Goal: Task Accomplishment & Management: Manage account settings

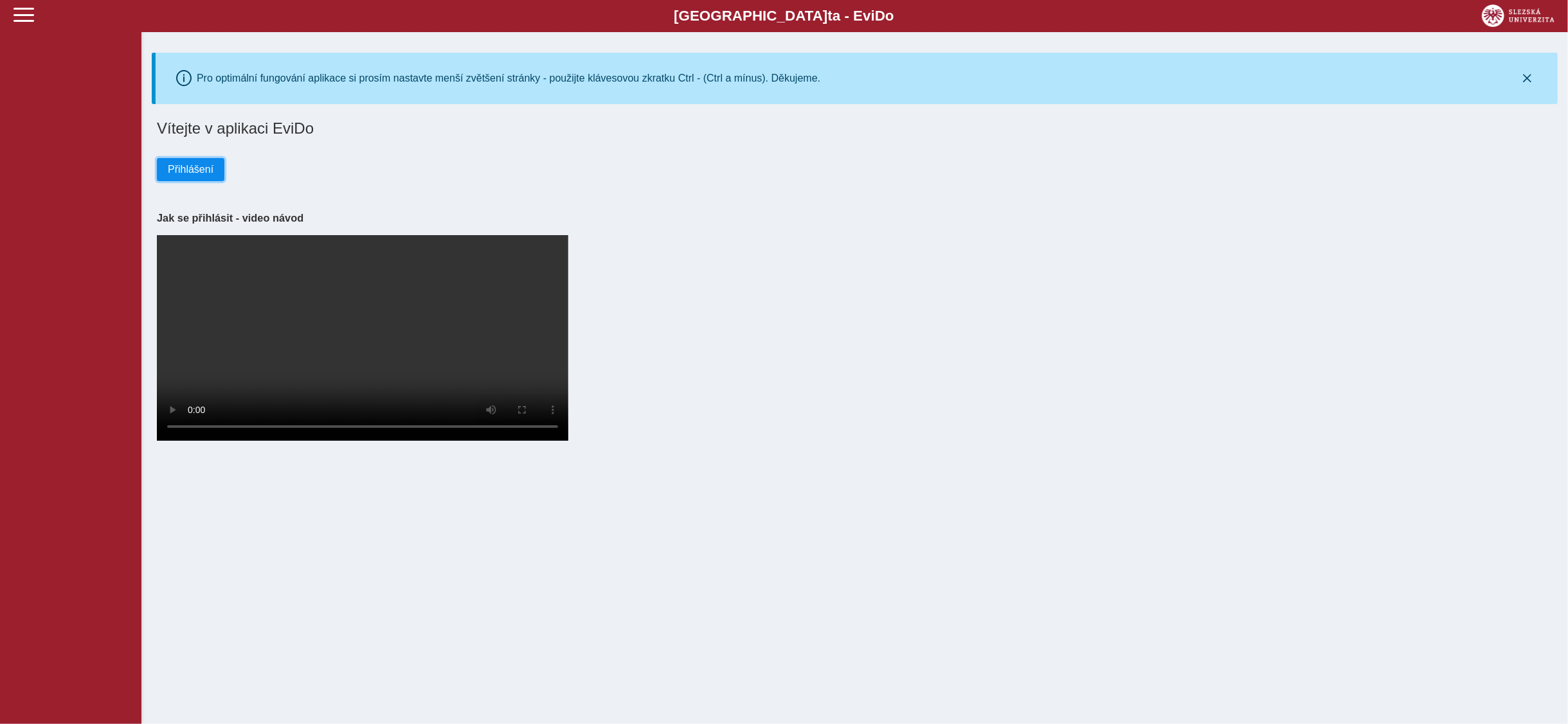
click at [172, 162] on button "Přihlášení" at bounding box center [190, 170] width 68 height 23
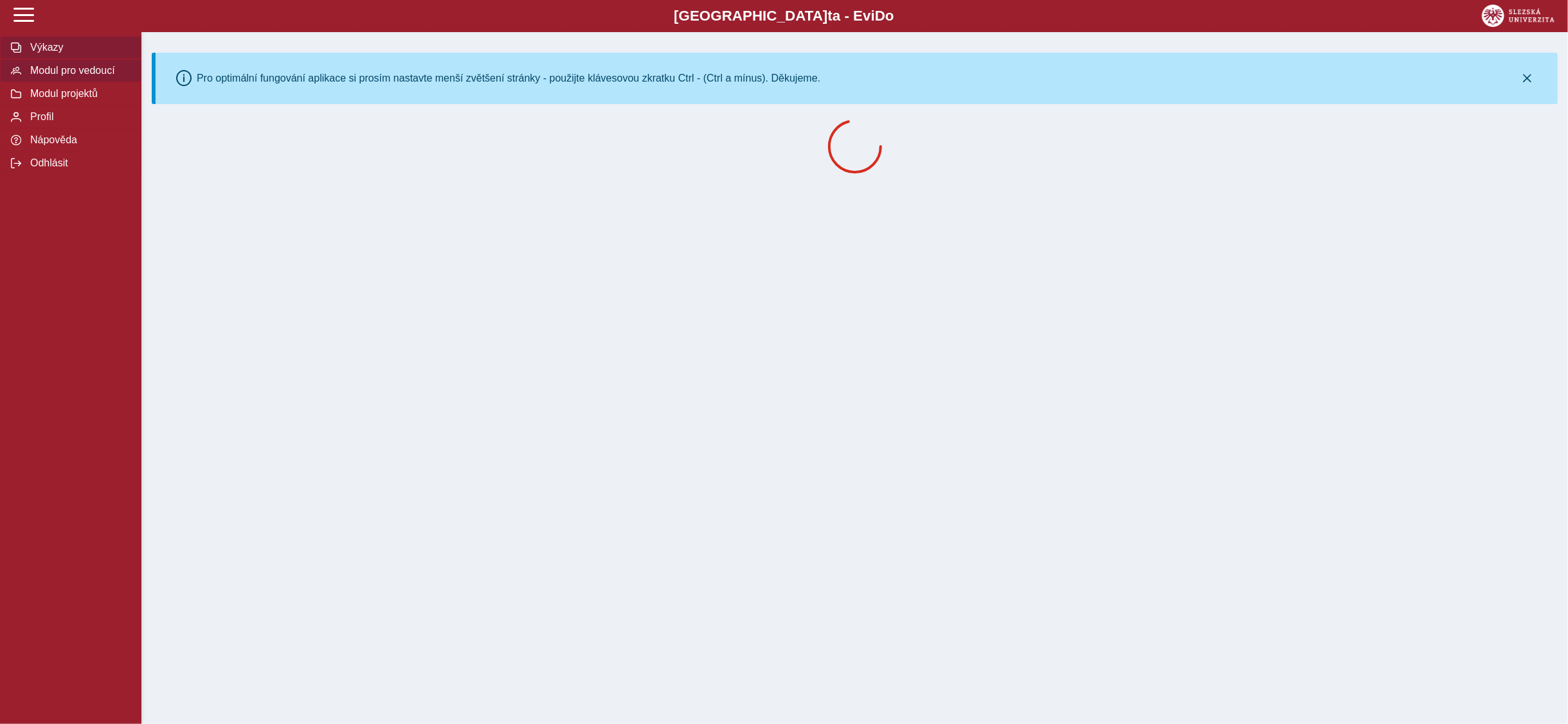
click at [59, 70] on span "Modul pro vedoucí" at bounding box center [78, 71] width 104 height 12
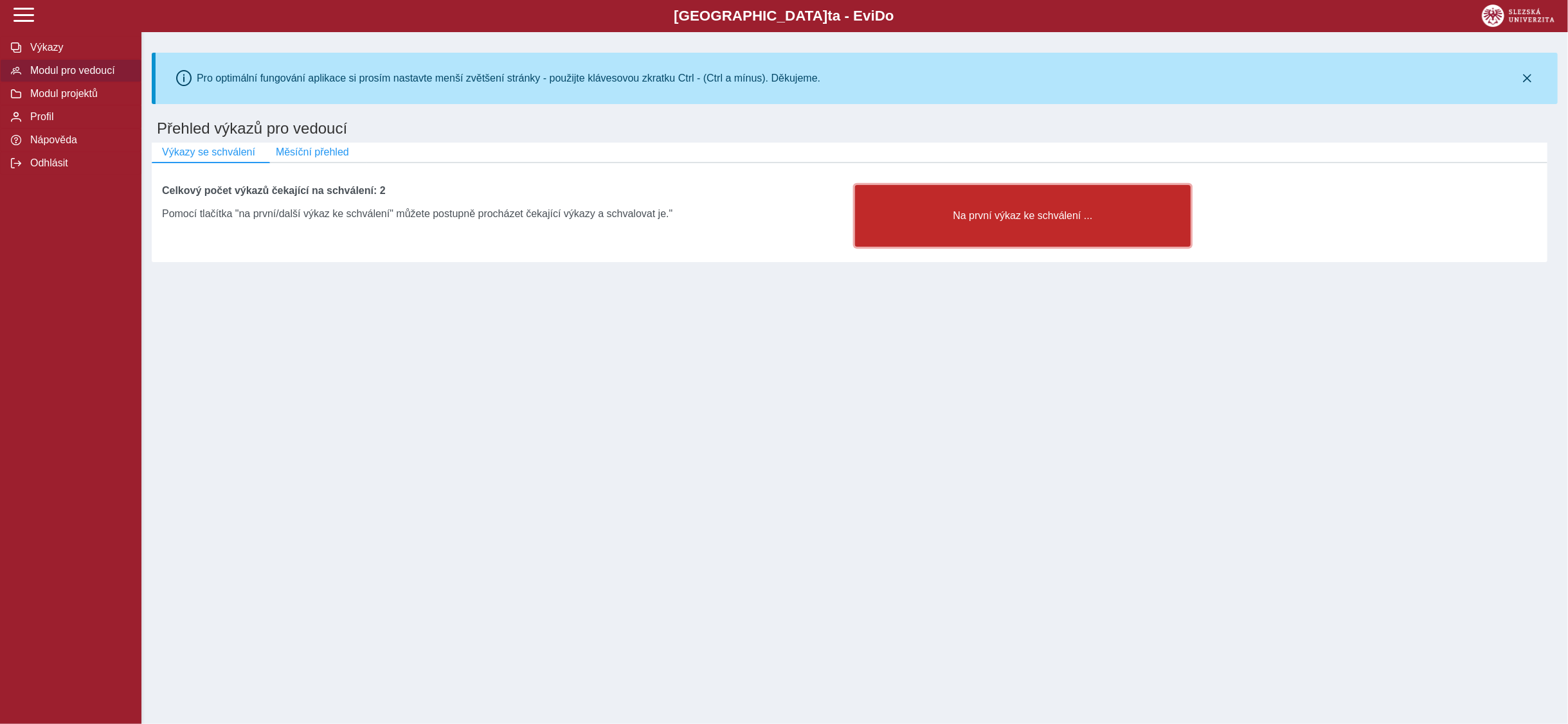
click at [953, 216] on span "Na první výkaz ke schválení ..." at bounding box center [1023, 216] width 314 height 12
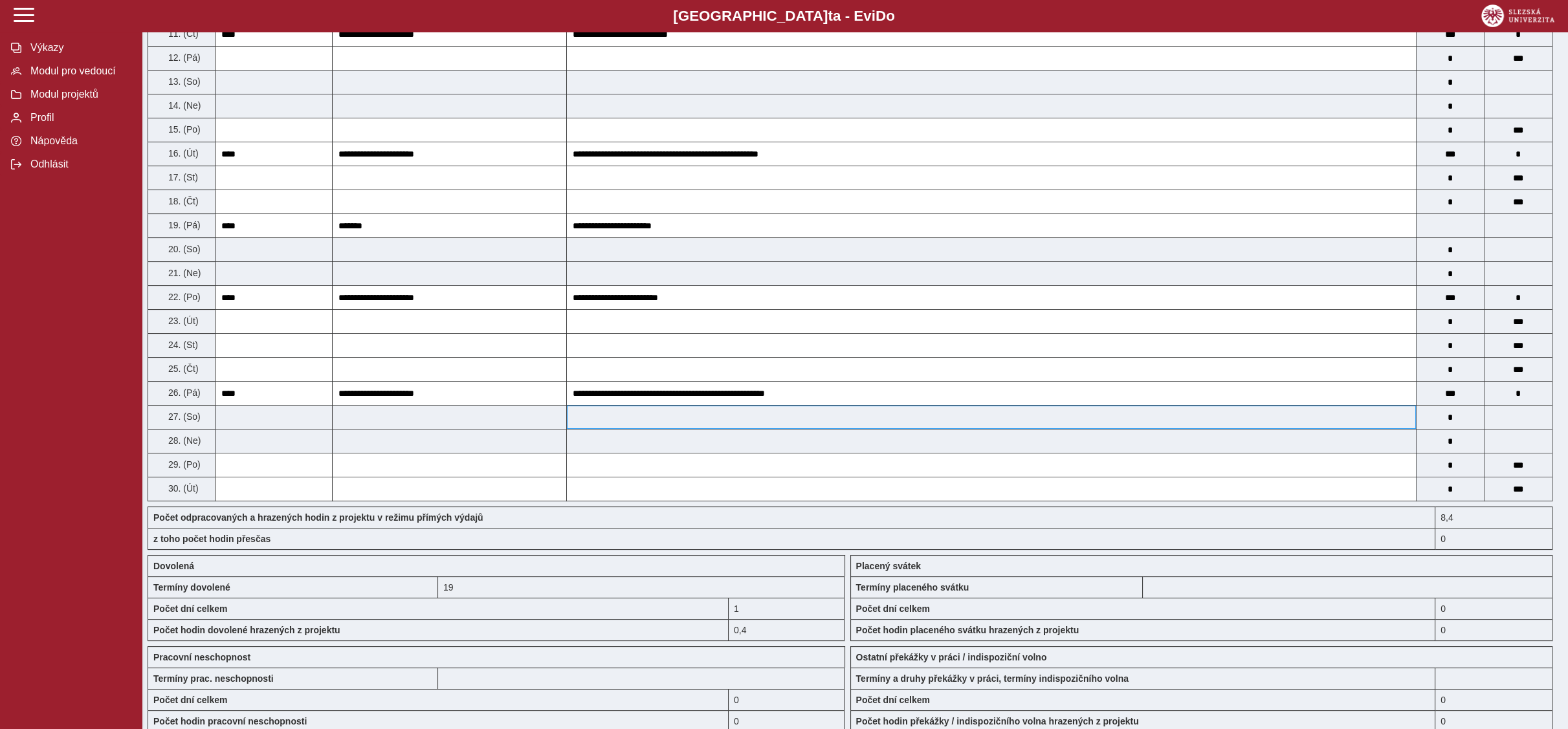
scroll to position [902, 0]
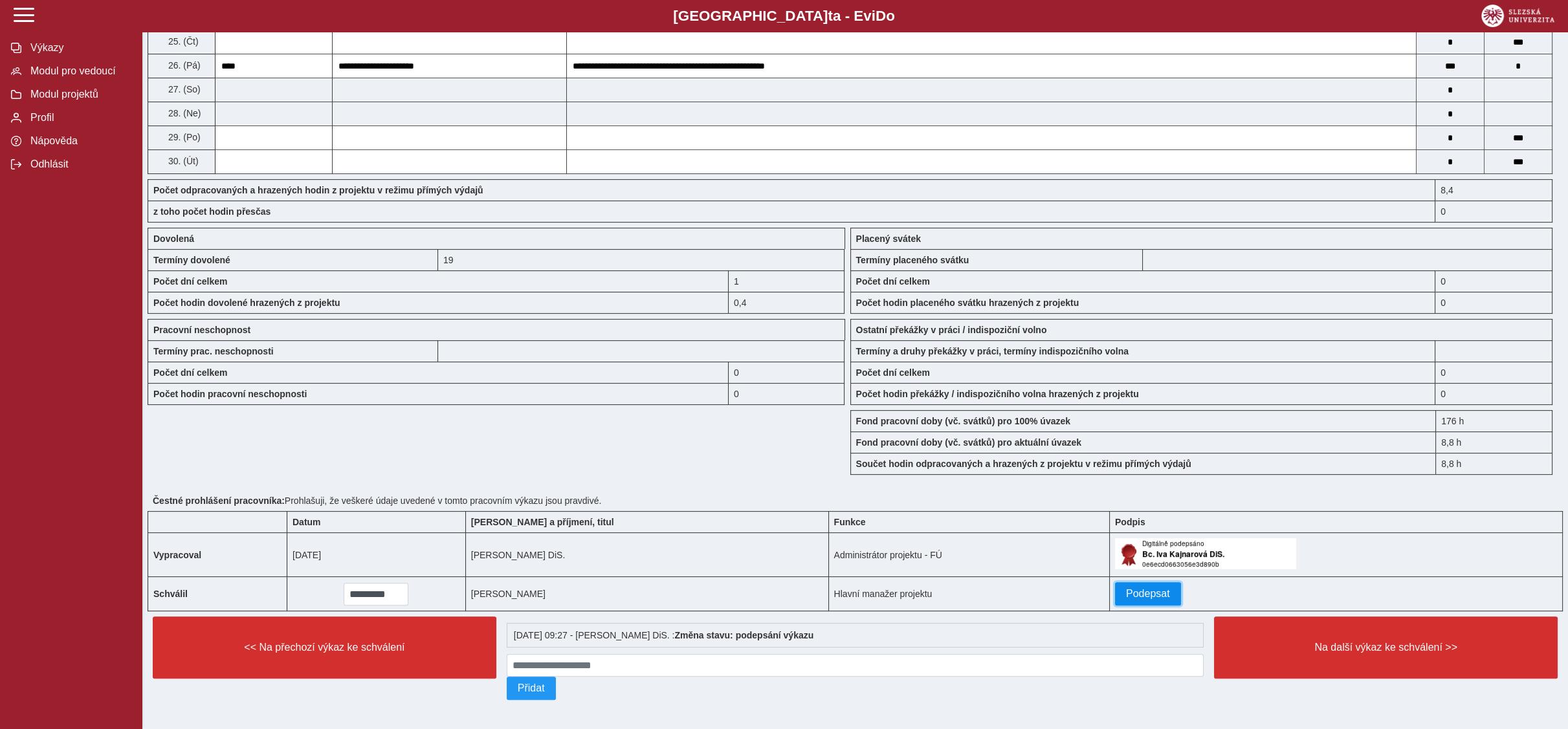
click at [1126, 588] on span "Podepsat" at bounding box center [1148, 594] width 44 height 12
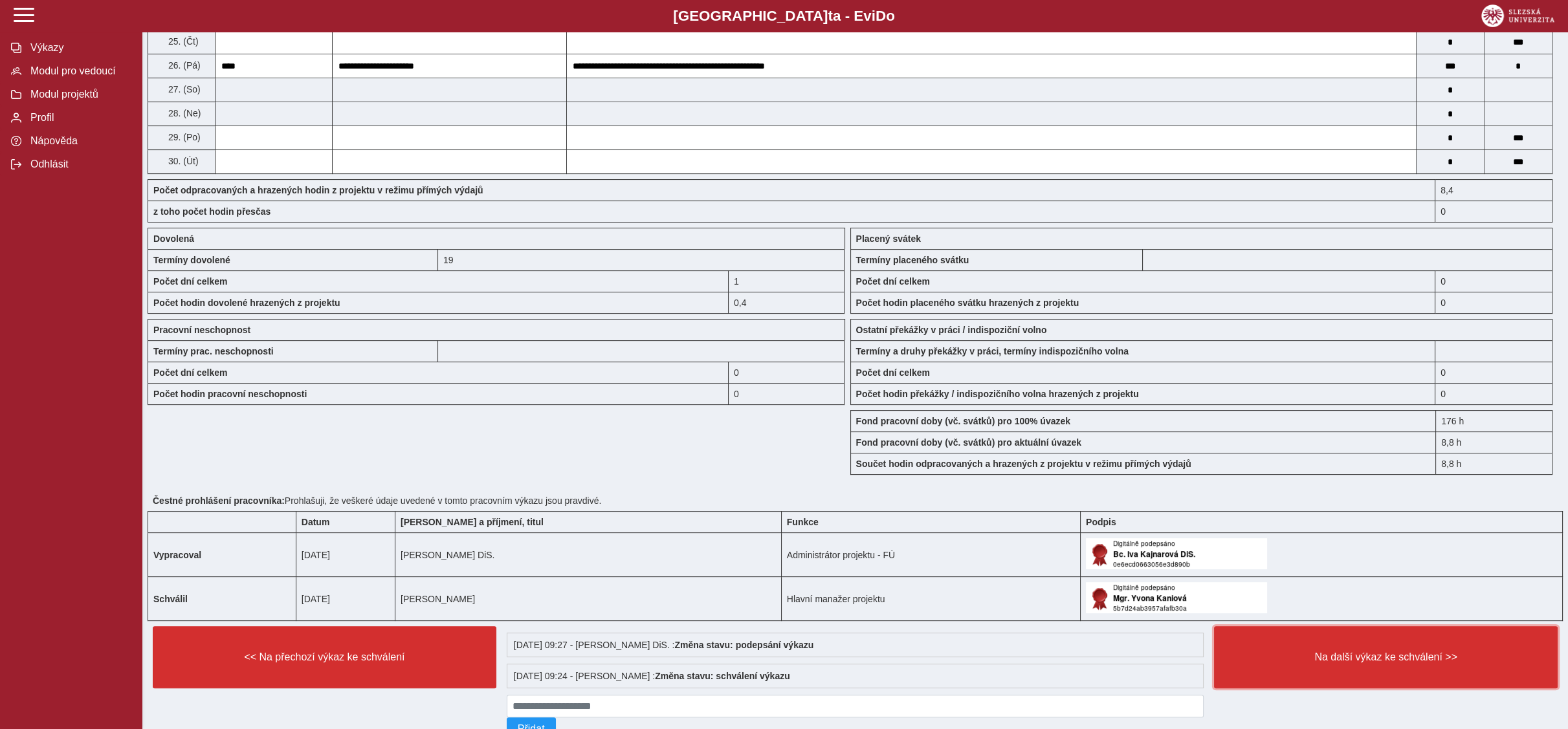
drag, startPoint x: 1437, startPoint y: 660, endPoint x: 1429, endPoint y: 657, distance: 8.5
click at [1436, 660] on button "Na další výkaz ke schválení >>" at bounding box center [1385, 658] width 344 height 62
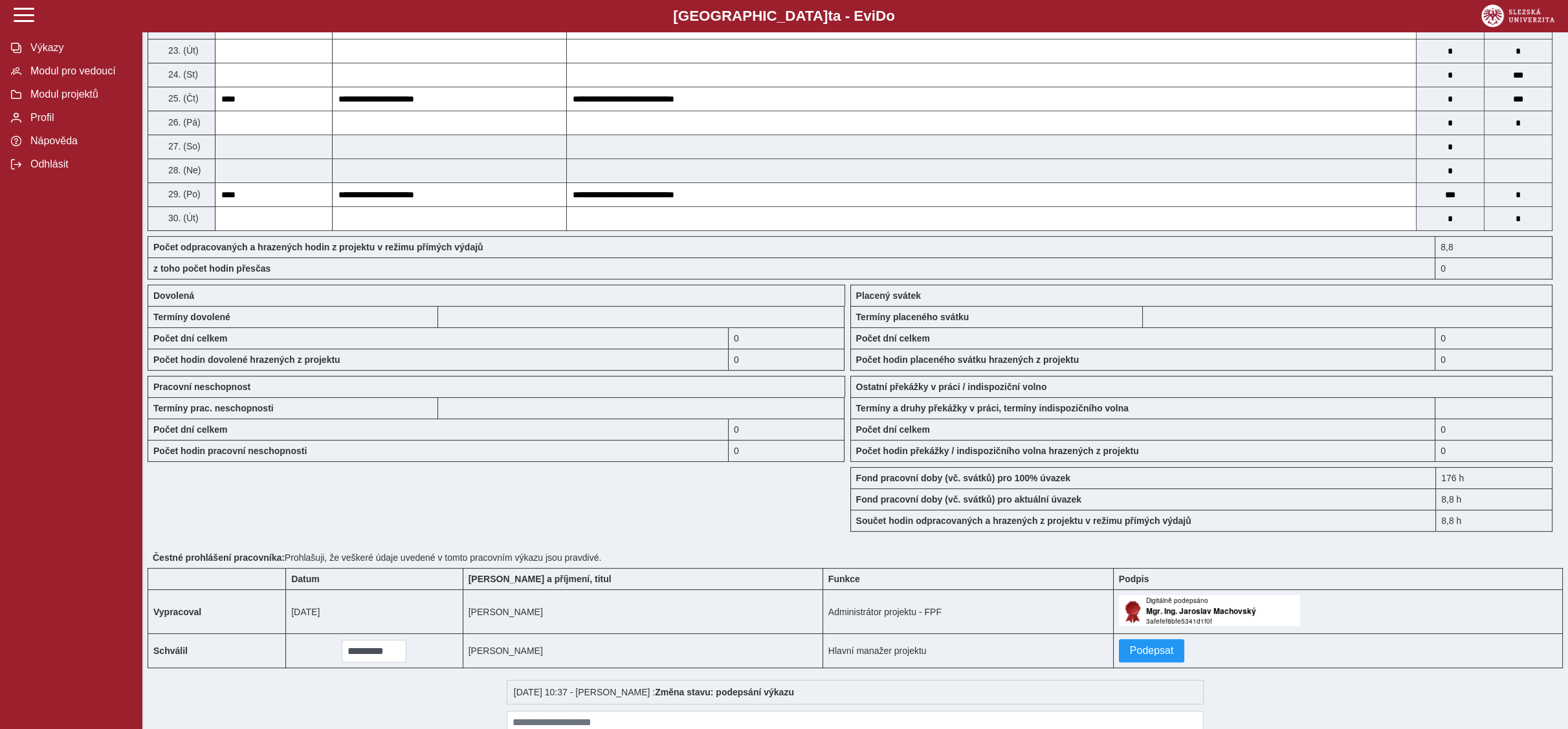
scroll to position [902, 0]
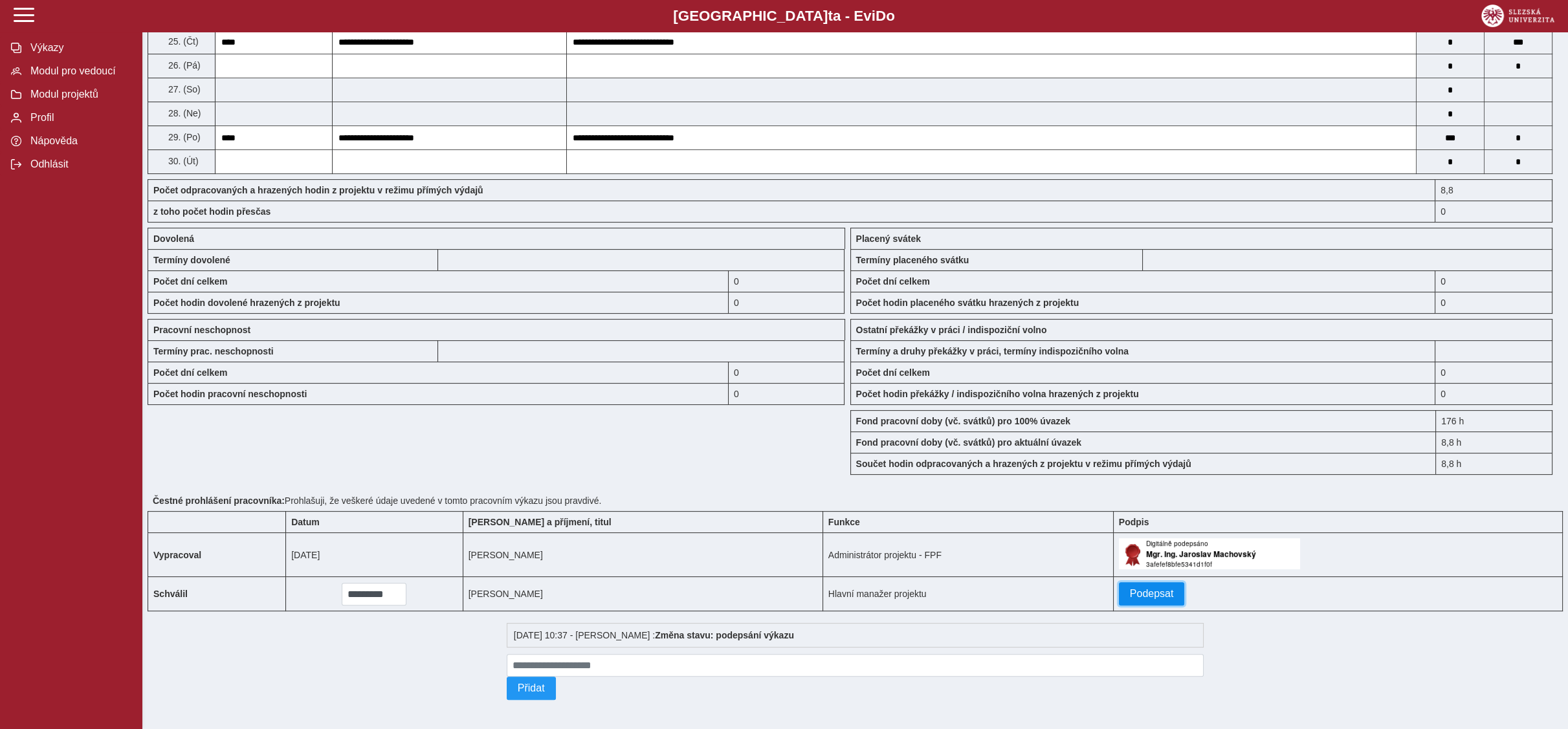
click at [1130, 588] on span "Podepsat" at bounding box center [1151, 594] width 44 height 12
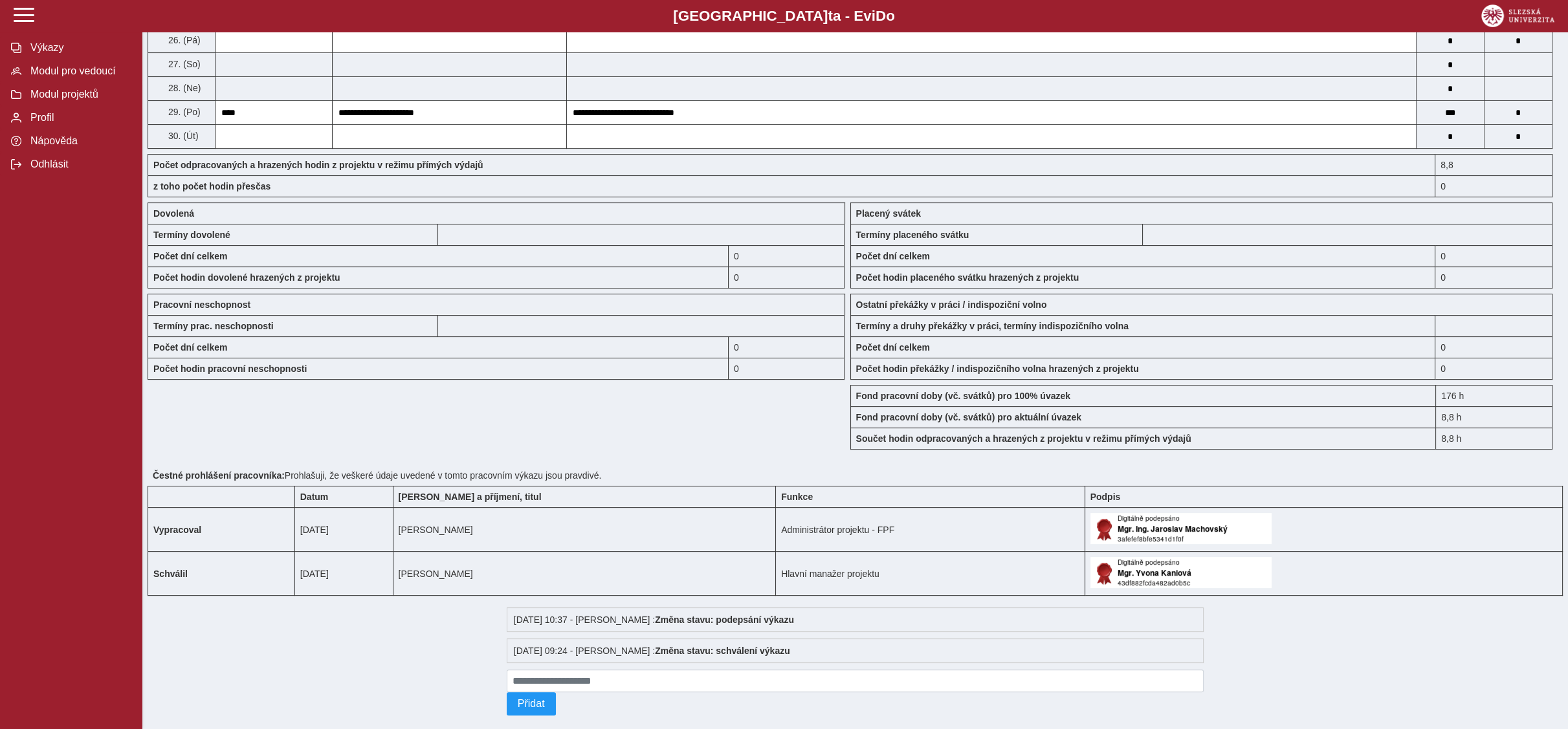
scroll to position [941, 0]
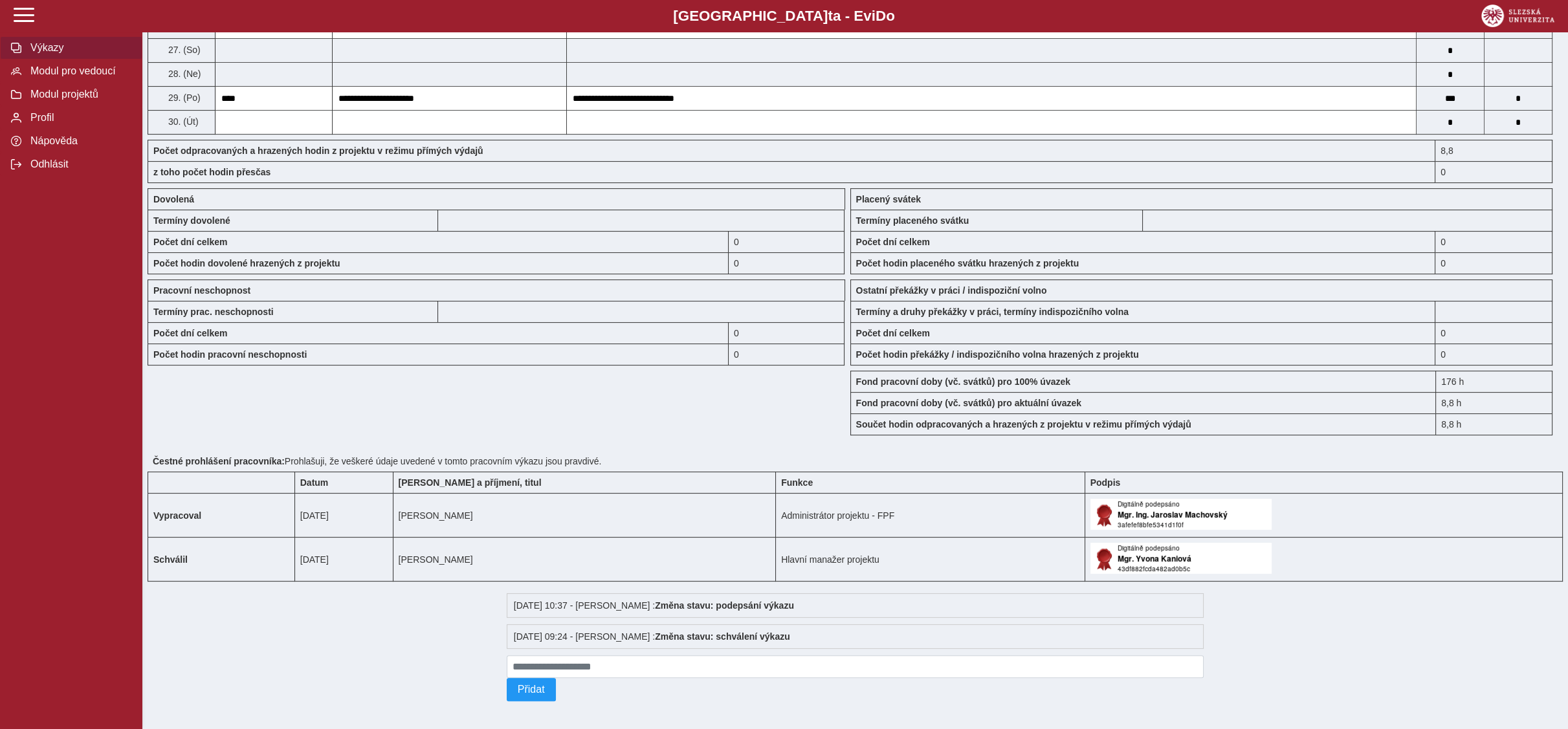
click at [68, 49] on span "Výkazy" at bounding box center [79, 48] width 105 height 12
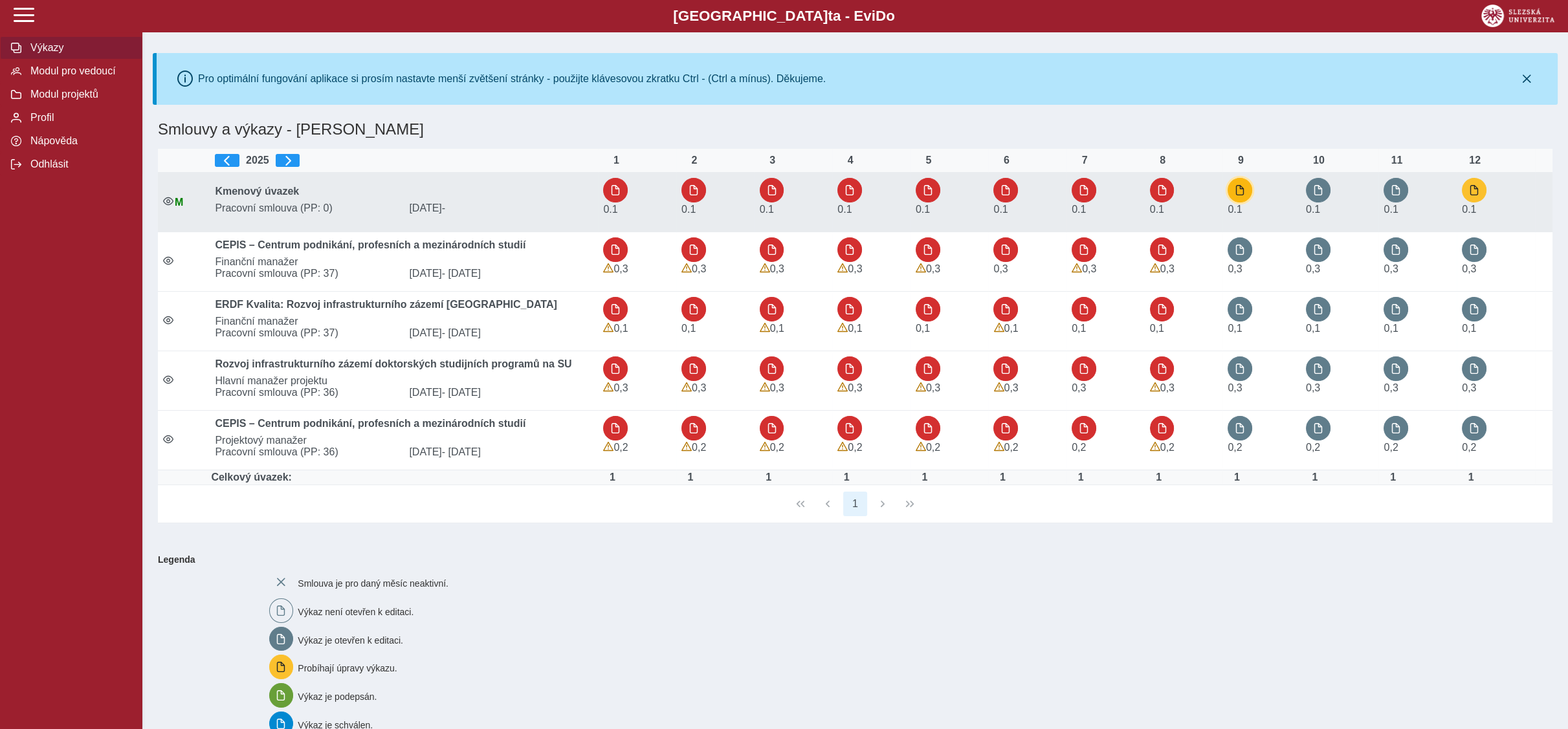
click at [1243, 185] on span "button" at bounding box center [1240, 190] width 11 height 11
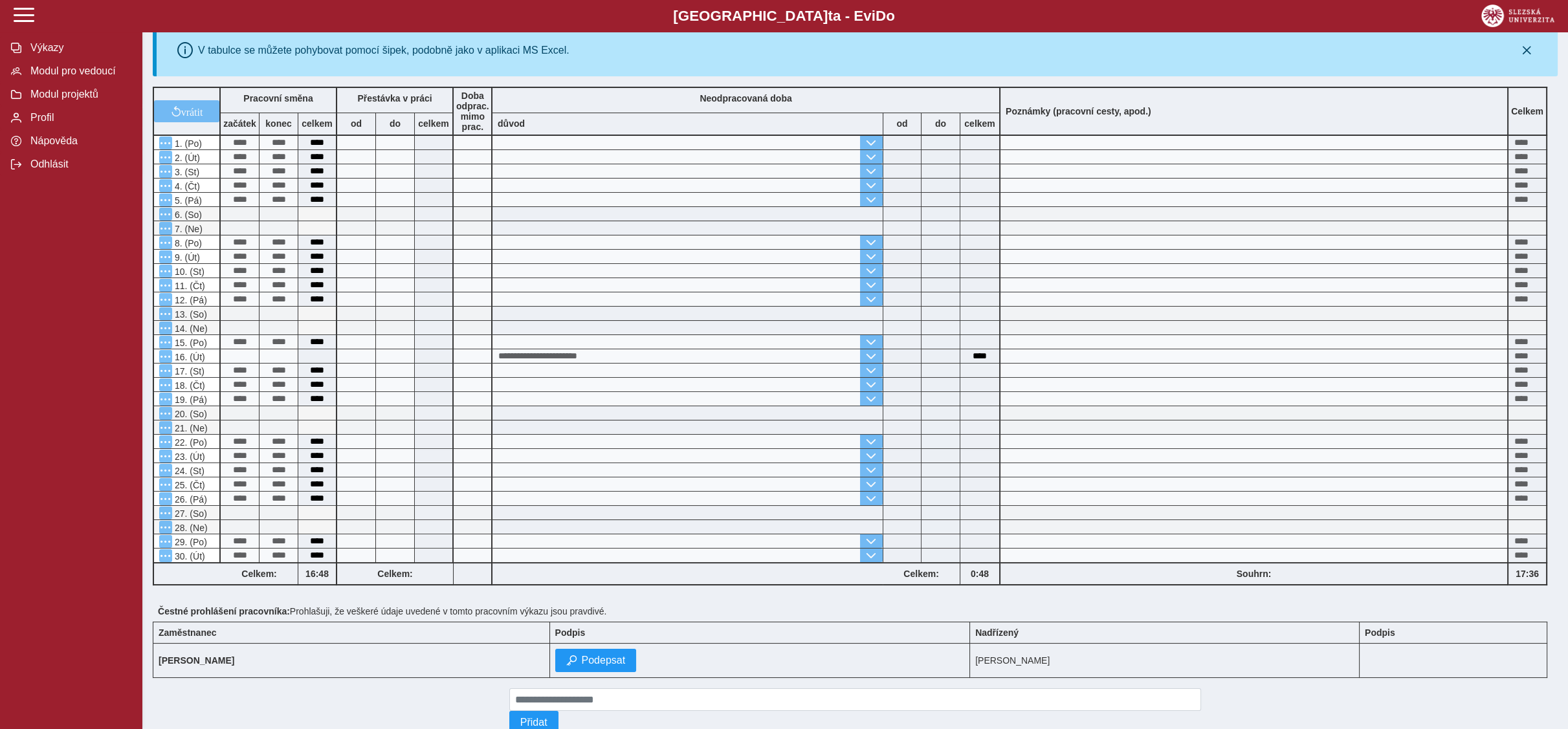
scroll to position [321, 0]
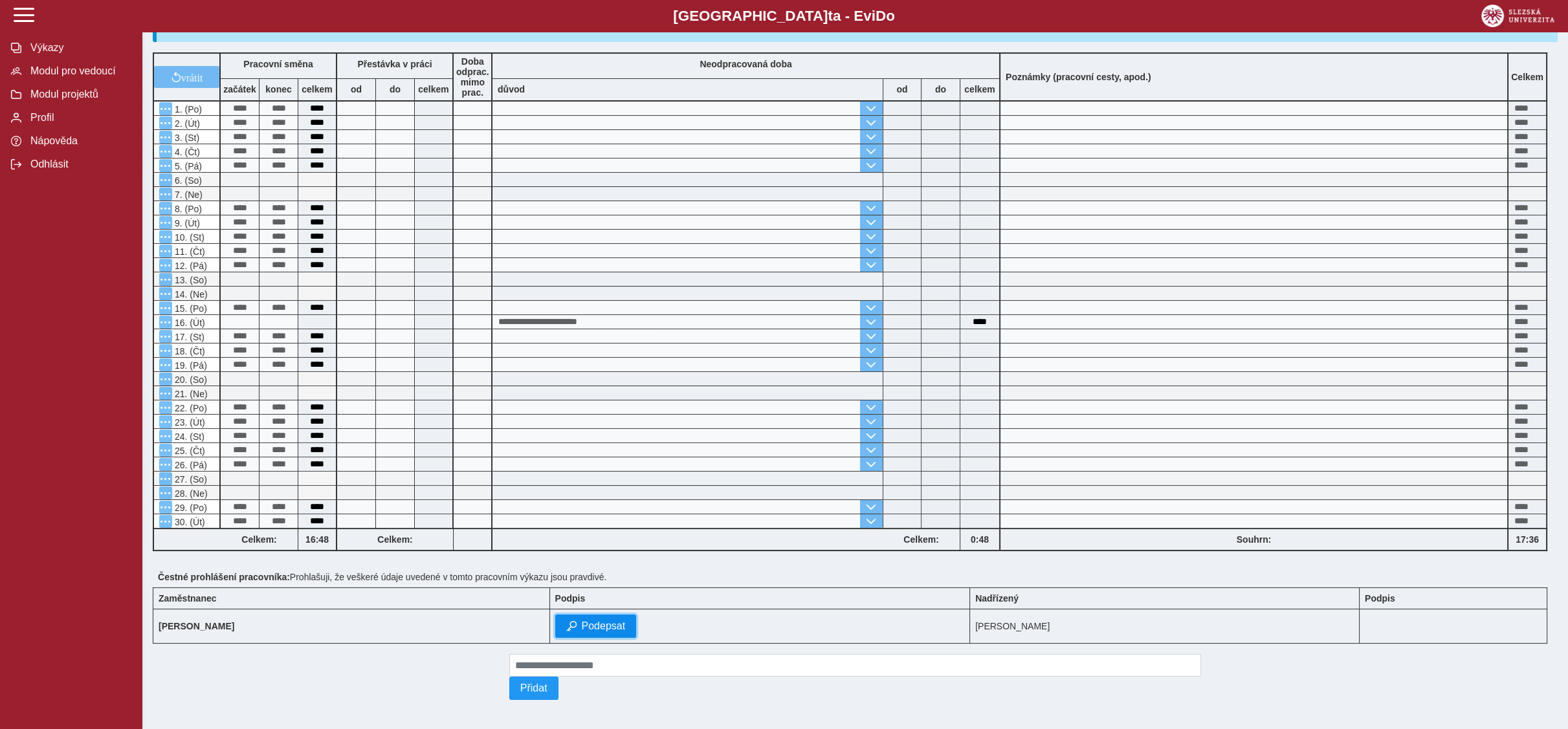
click at [619, 619] on button "Podepsat" at bounding box center [597, 627] width 82 height 23
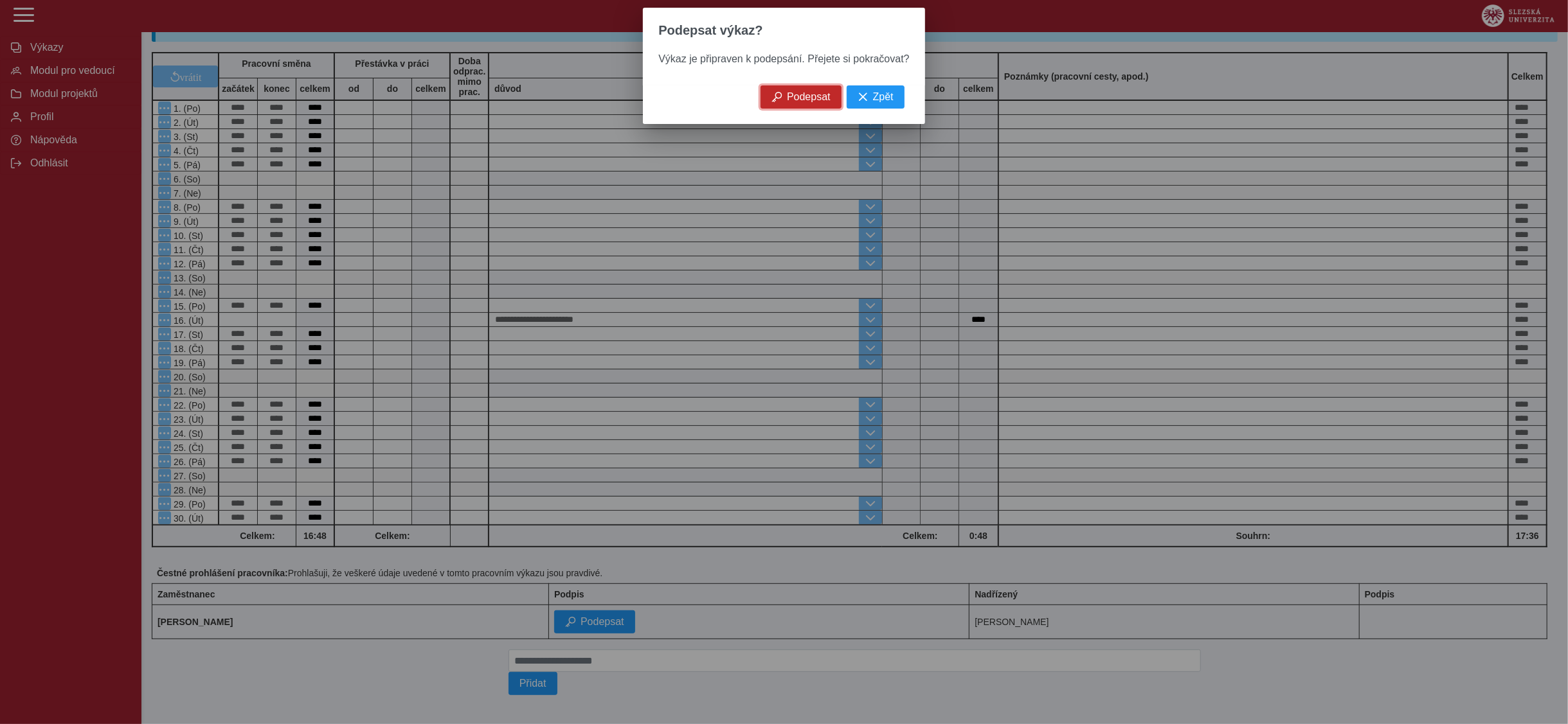
click at [789, 90] on button "Podepsat" at bounding box center [801, 97] width 81 height 23
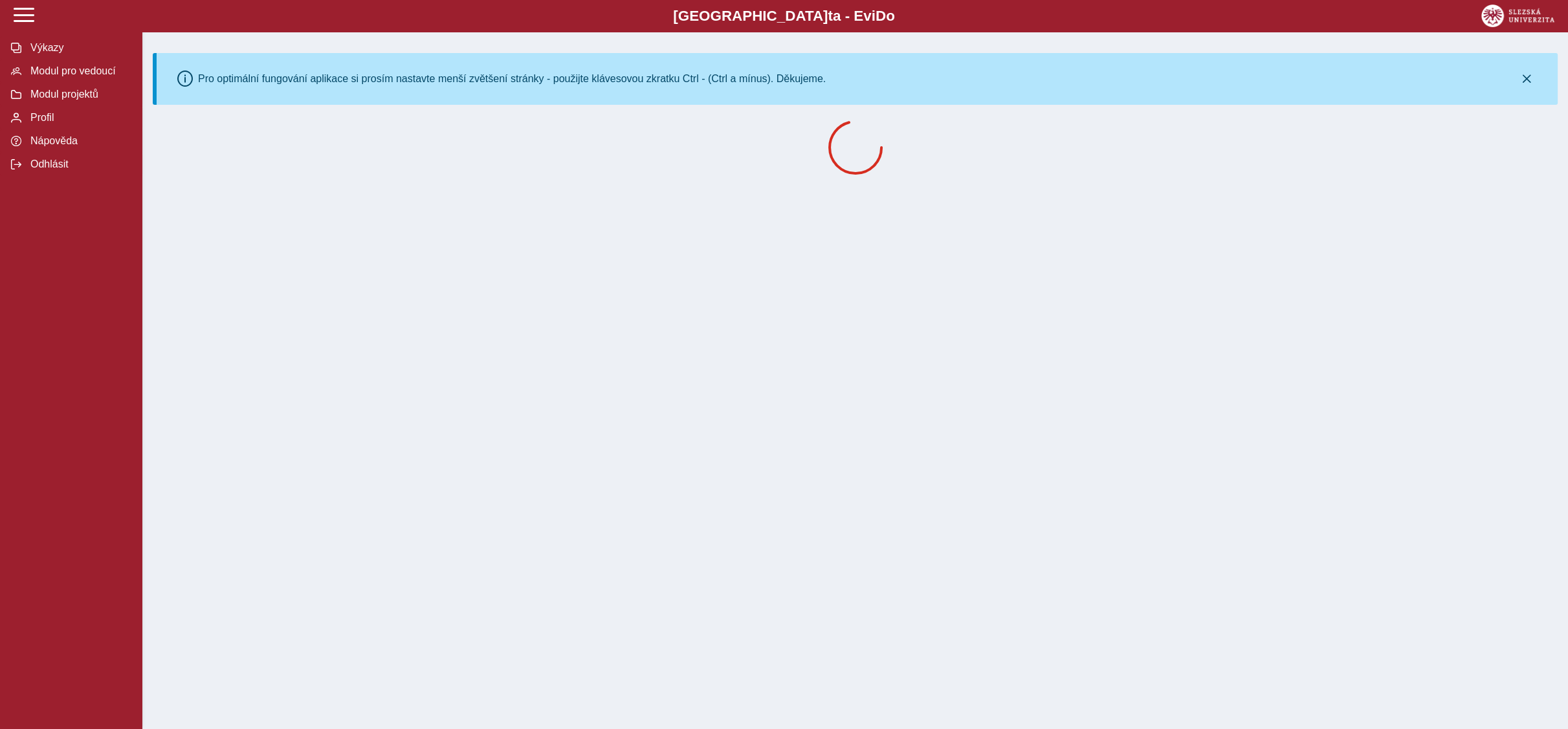
scroll to position [0, 0]
